Goal: Navigation & Orientation: Find specific page/section

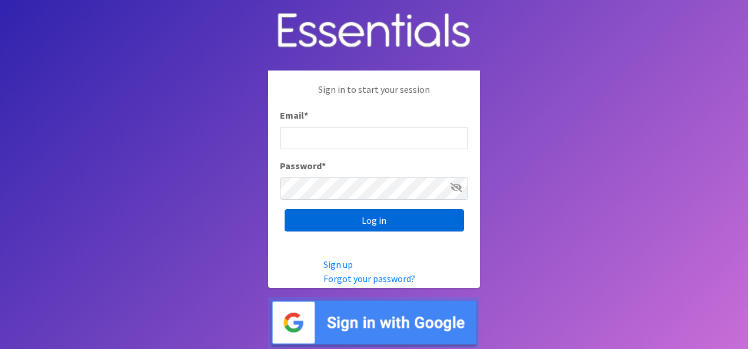
type input "[EMAIL_ADDRESS][DOMAIN_NAME]"
click at [386, 221] on input "Log in" at bounding box center [374, 220] width 179 height 22
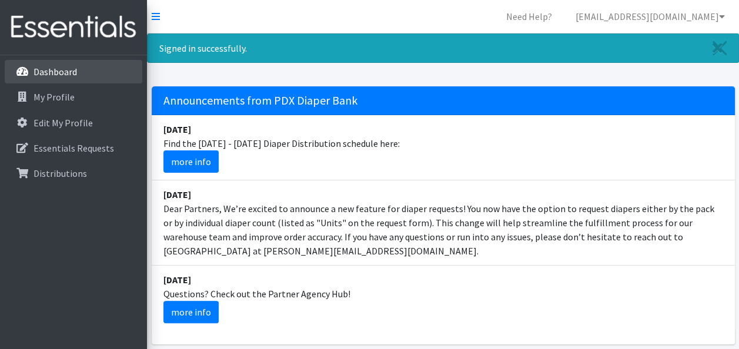
click at [59, 75] on p "Dashboard" at bounding box center [56, 72] width 44 height 12
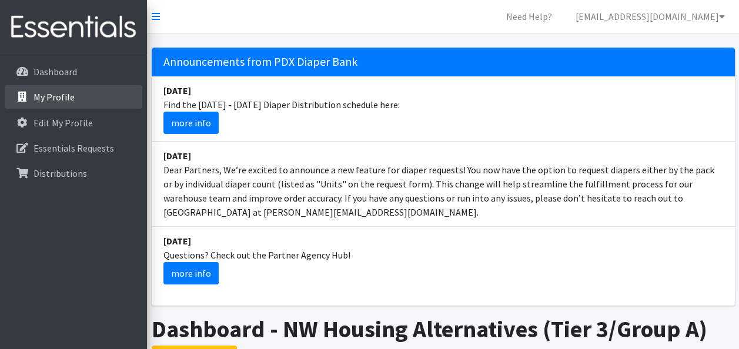
click at [59, 96] on p "My Profile" at bounding box center [54, 97] width 41 height 12
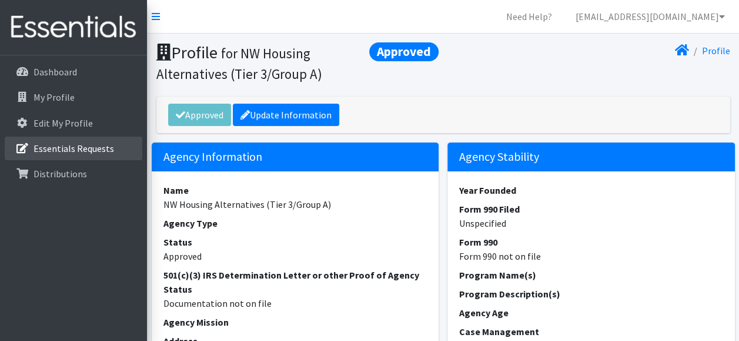
click at [66, 139] on link "Essentials Requests" at bounding box center [74, 148] width 138 height 24
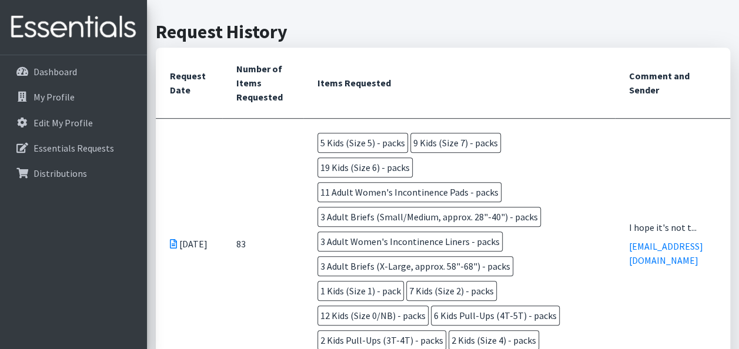
scroll to position [280, 0]
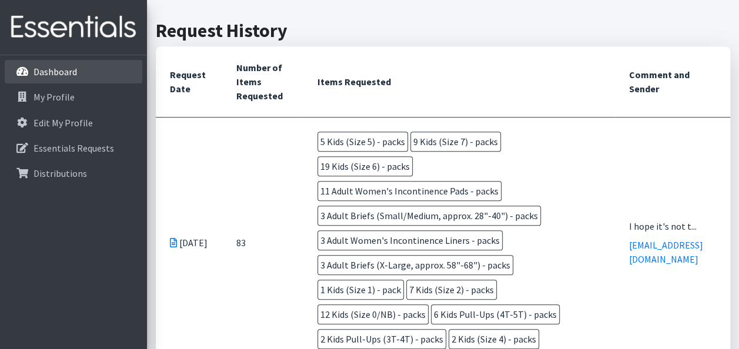
click at [76, 67] on link "Dashboard" at bounding box center [74, 72] width 138 height 24
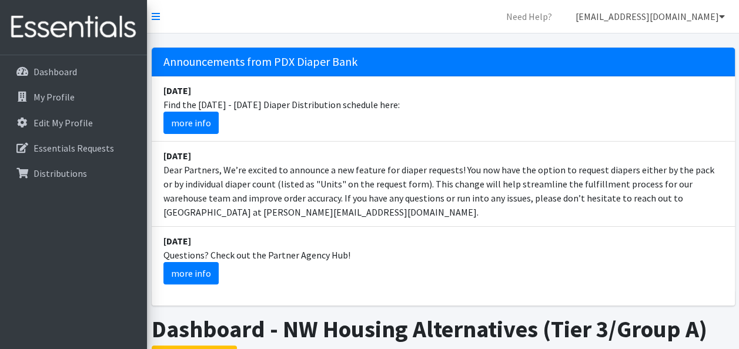
click at [660, 11] on link "[EMAIL_ADDRESS][DOMAIN_NAME]" at bounding box center [650, 17] width 168 height 24
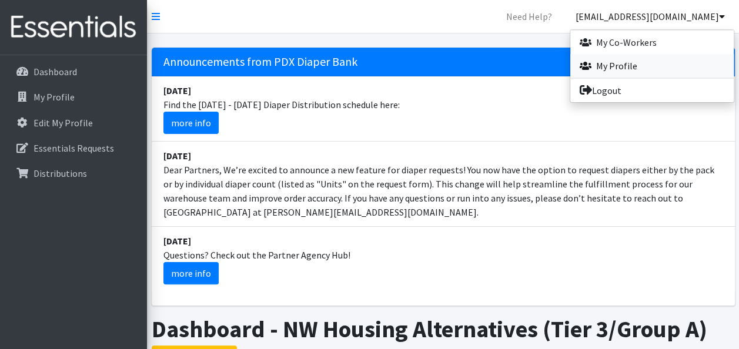
click at [627, 71] on link "My Profile" at bounding box center [651, 66] width 163 height 24
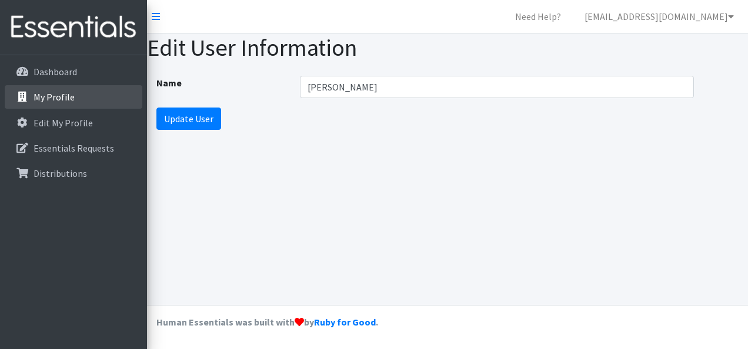
click at [48, 90] on link "My Profile" at bounding box center [74, 97] width 138 height 24
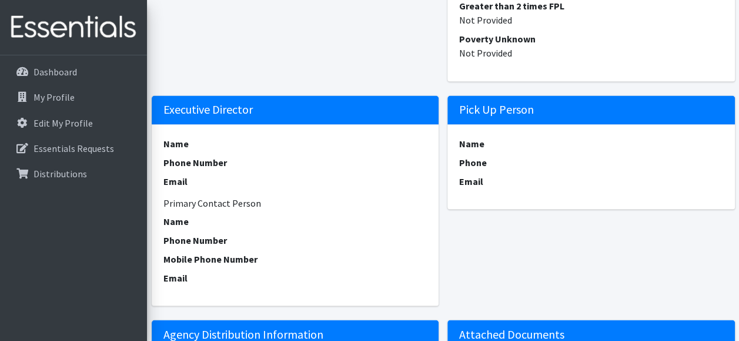
scroll to position [1291, 0]
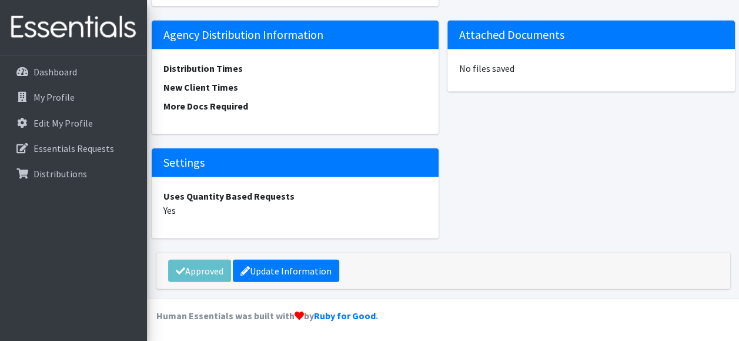
drag, startPoint x: 271, startPoint y: 145, endPoint x: 222, endPoint y: 194, distance: 69.4
click at [222, 194] on dt "Uses Quantity Based Requests" at bounding box center [295, 196] width 264 height 14
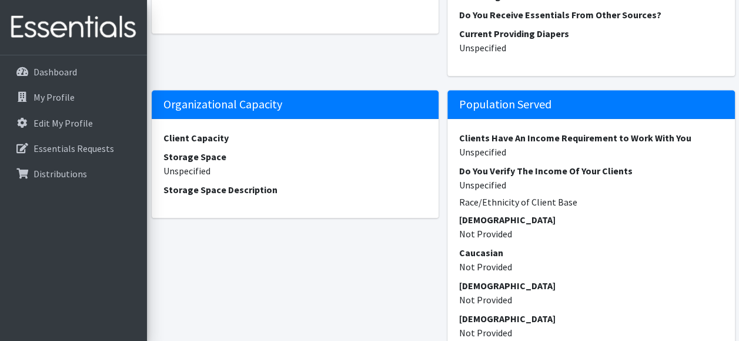
scroll to position [416, 0]
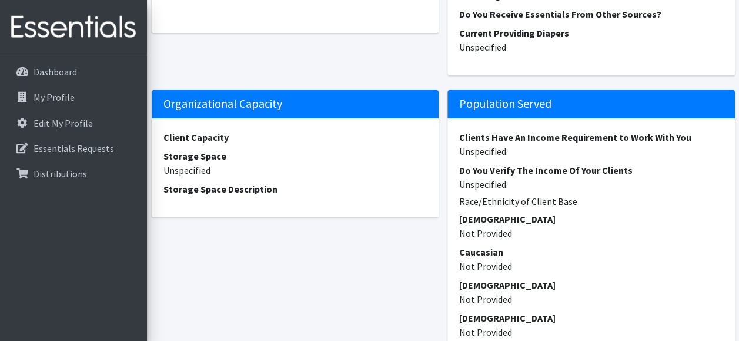
click at [222, 194] on dt "Storage Space Description" at bounding box center [295, 189] width 264 height 14
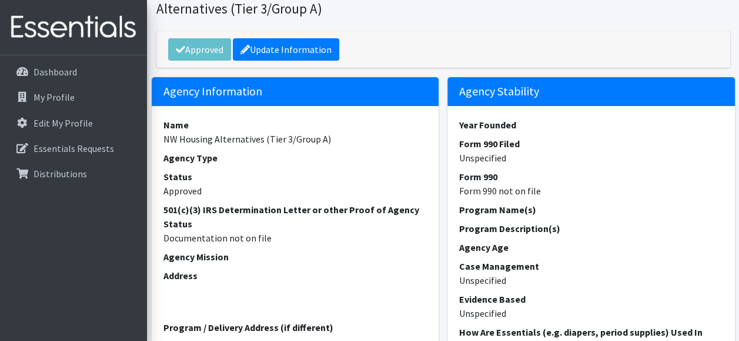
scroll to position [0, 0]
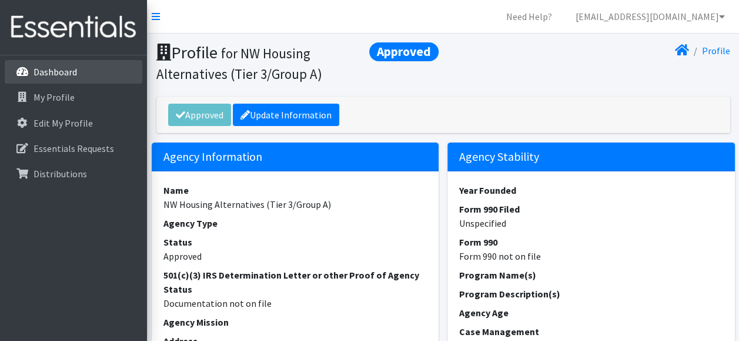
click at [38, 67] on p "Dashboard" at bounding box center [56, 72] width 44 height 12
